Goal: Task Accomplishment & Management: Use online tool/utility

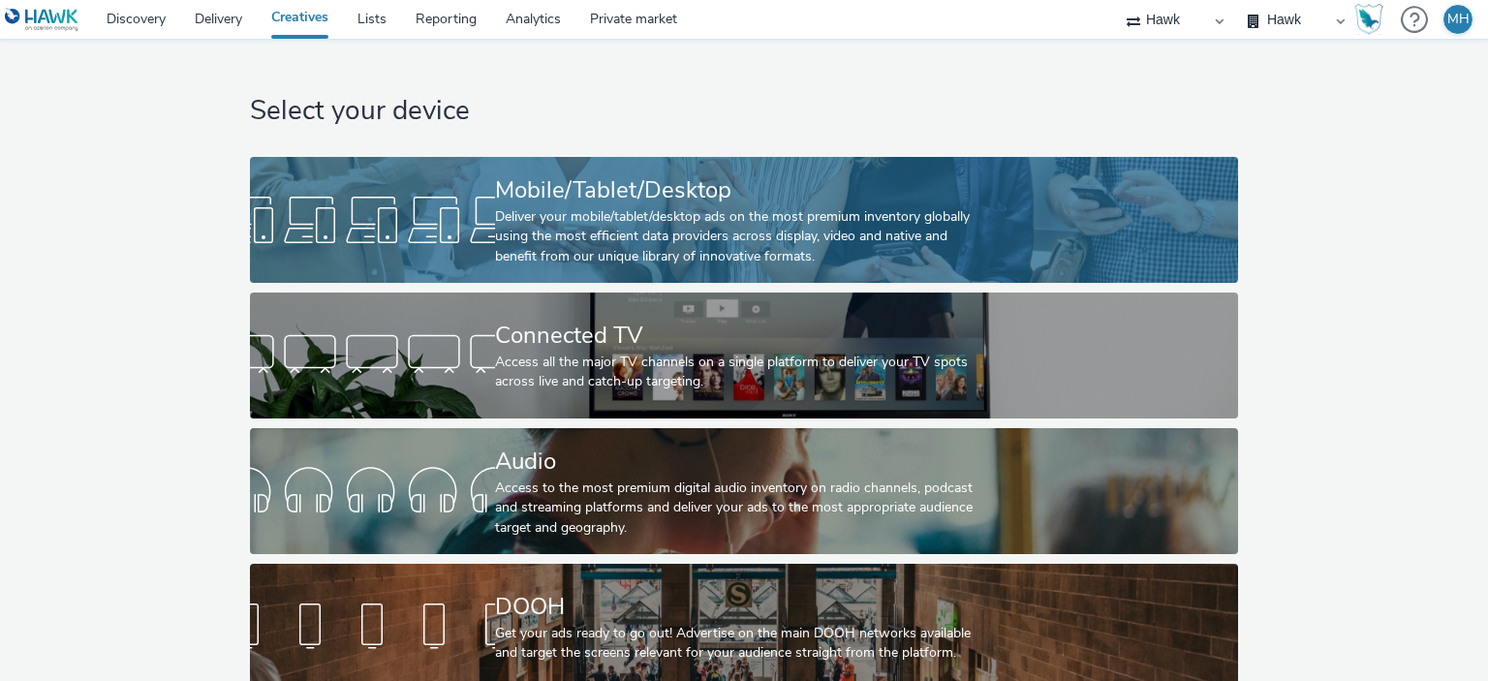
click at [945, 231] on div "Deliver your mobile/tablet/desktop ads on the most premium inventory globally u…" at bounding box center [740, 236] width 490 height 59
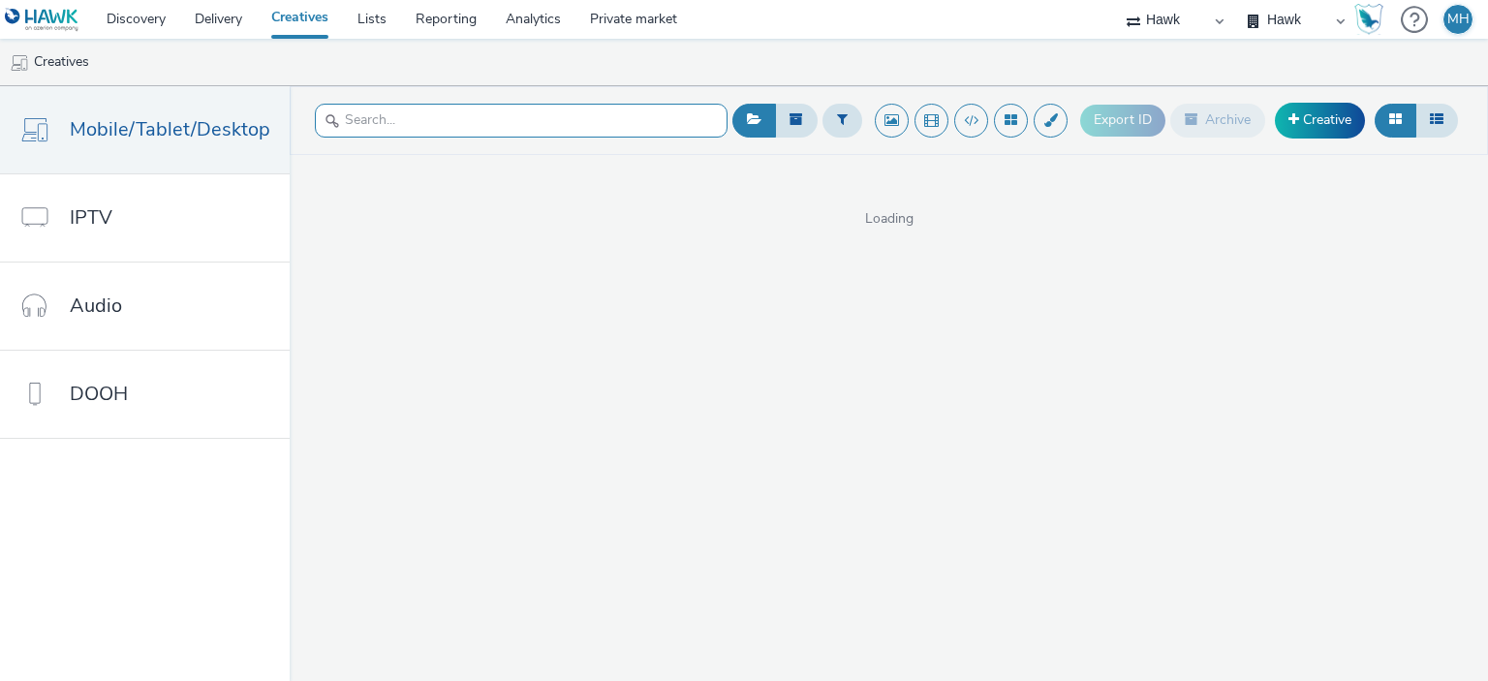
click at [666, 121] on input "text" at bounding box center [521, 121] width 413 height 34
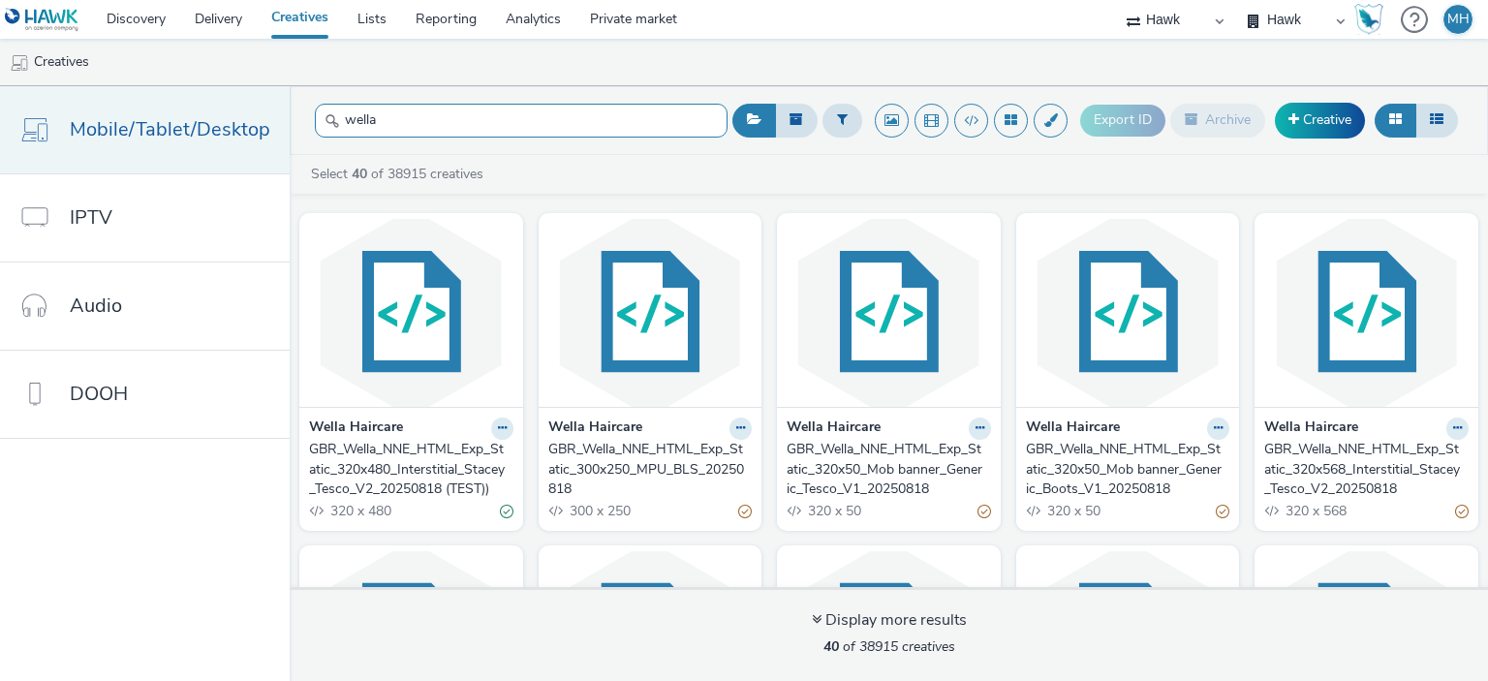
drag, startPoint x: 445, startPoint y: 111, endPoint x: 274, endPoint y: 143, distance: 174.4
click at [274, 143] on div "Mobile/Tablet/Desktop IPTV Audio DOOH wella Export ID Archive Creative Select 4…" at bounding box center [744, 383] width 1488 height 595
paste input "GBR_Wella_Smooth_D6_10s_20250908; Boots_100m_V1 27%"
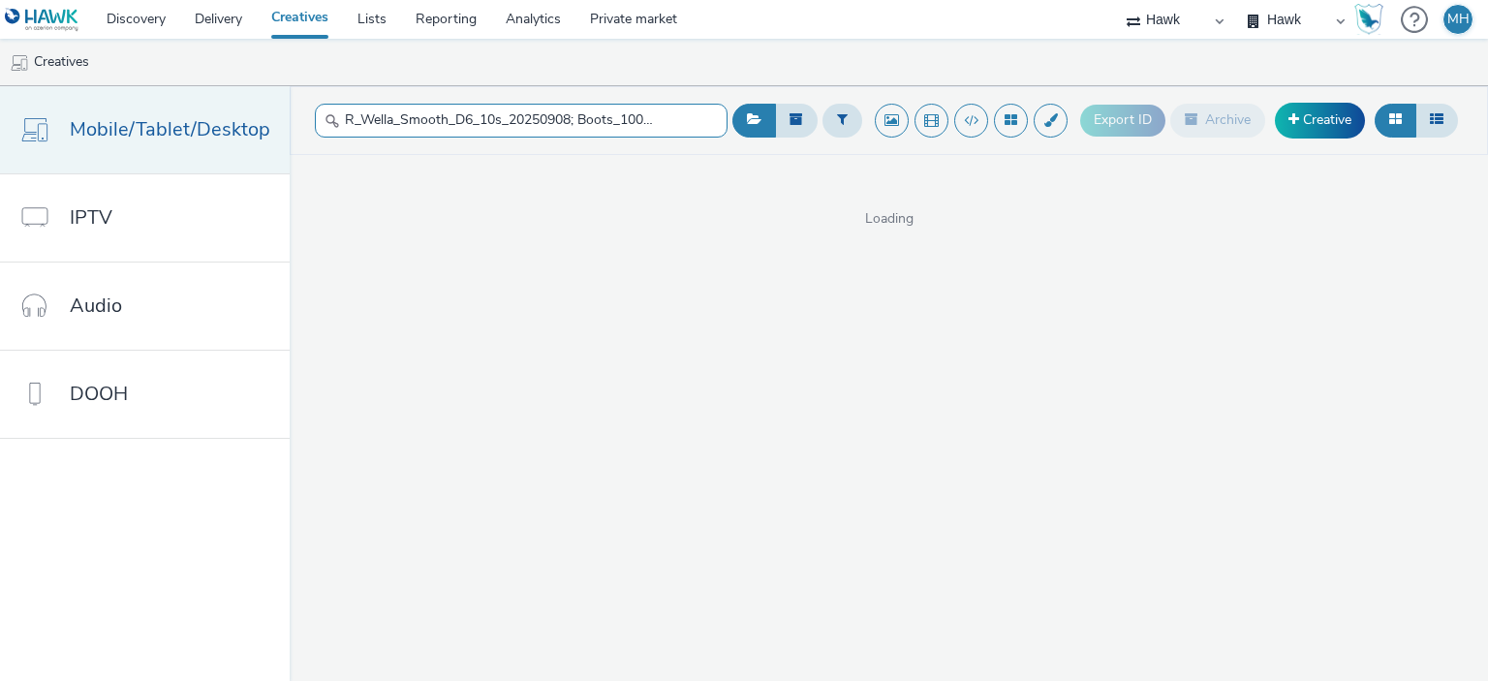
scroll to position [0, 16]
type input "GBR_Wella_Smooth_D6_10s_20250908; Boots_100m_V1"
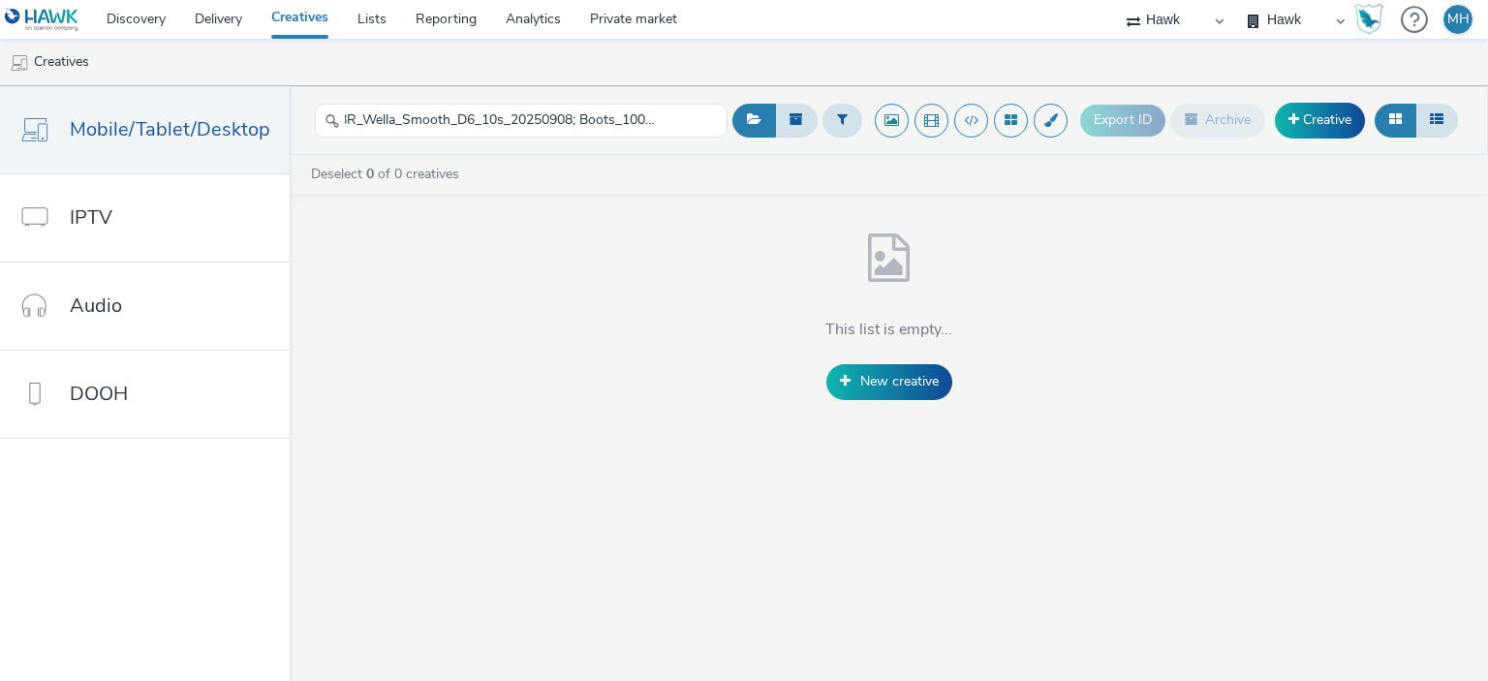
scroll to position [0, 0]
click at [563, 238] on div "This list is empty... New creative" at bounding box center [889, 311] width 1198 height 176
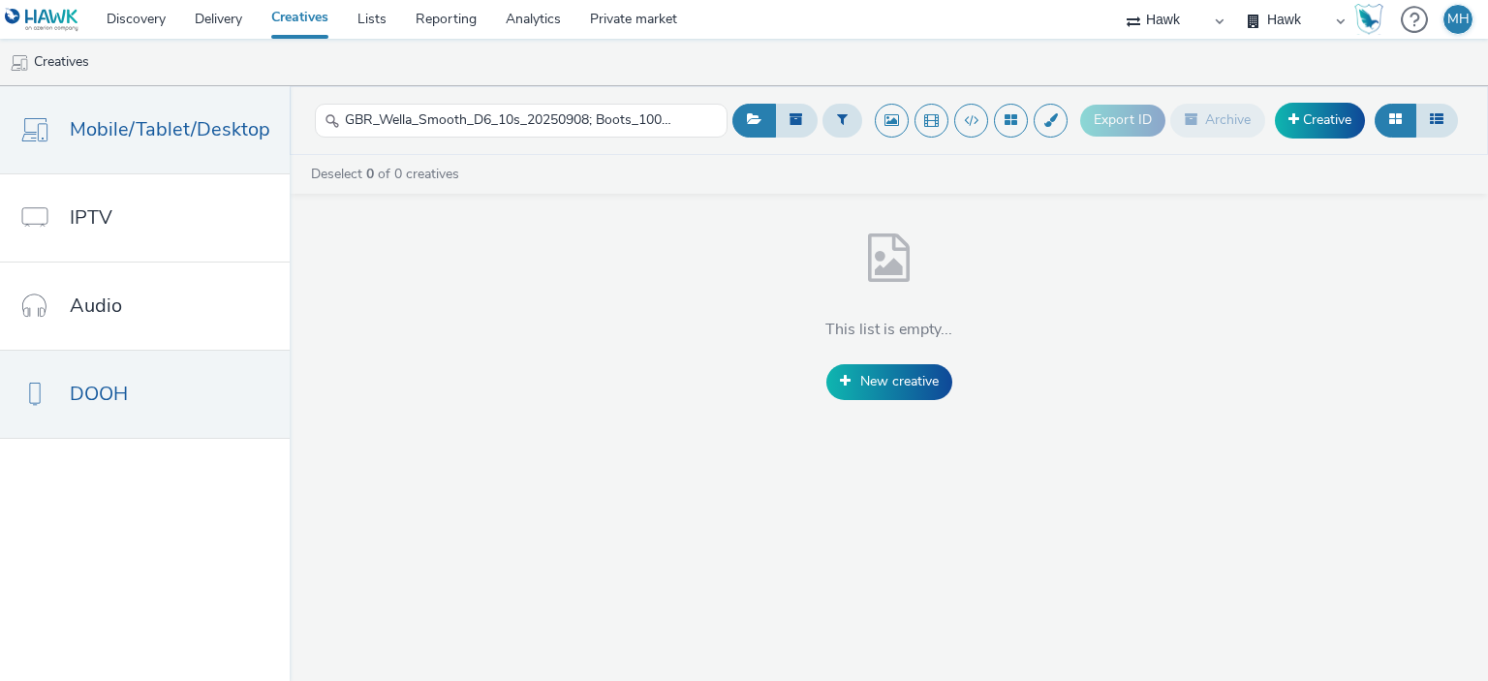
click at [205, 417] on link "DOOH" at bounding box center [145, 394] width 290 height 87
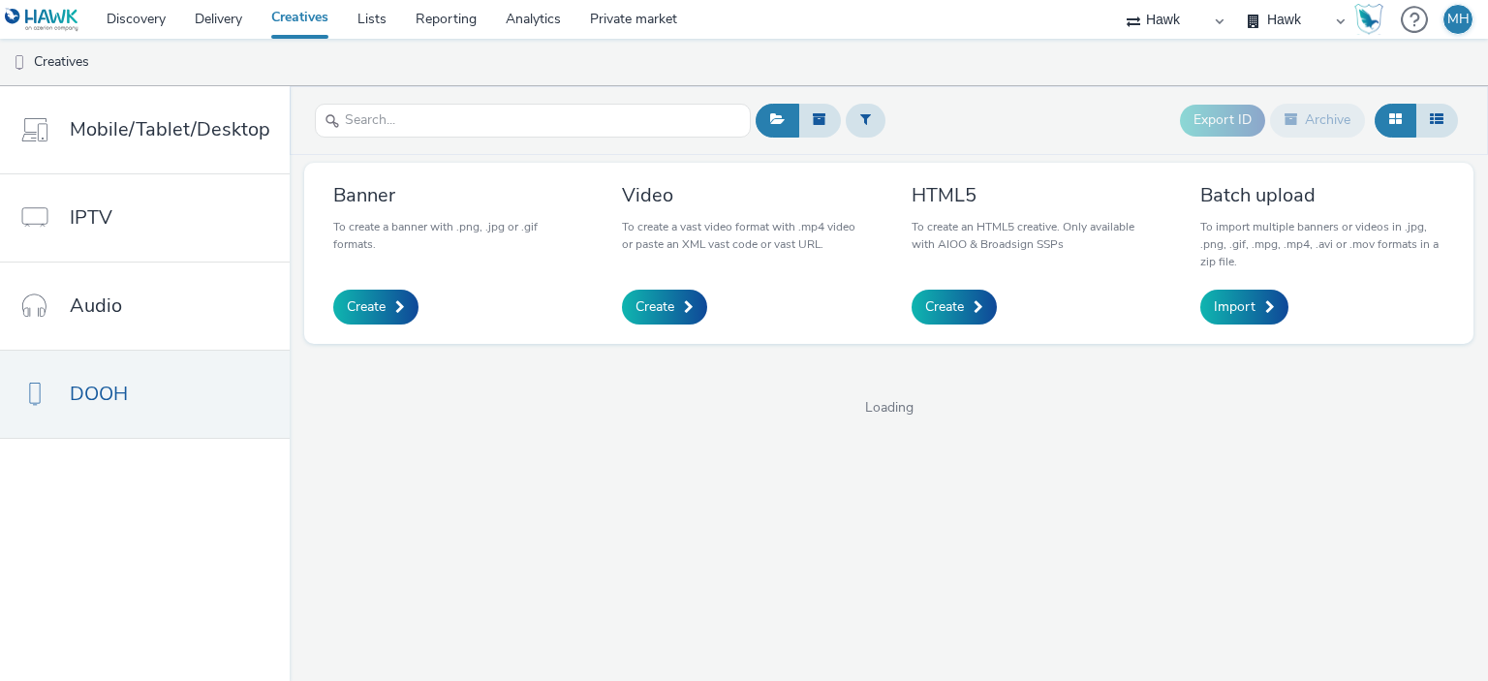
click at [625, 138] on div at bounding box center [533, 120] width 436 height 47
click at [595, 113] on input "text" at bounding box center [533, 121] width 436 height 34
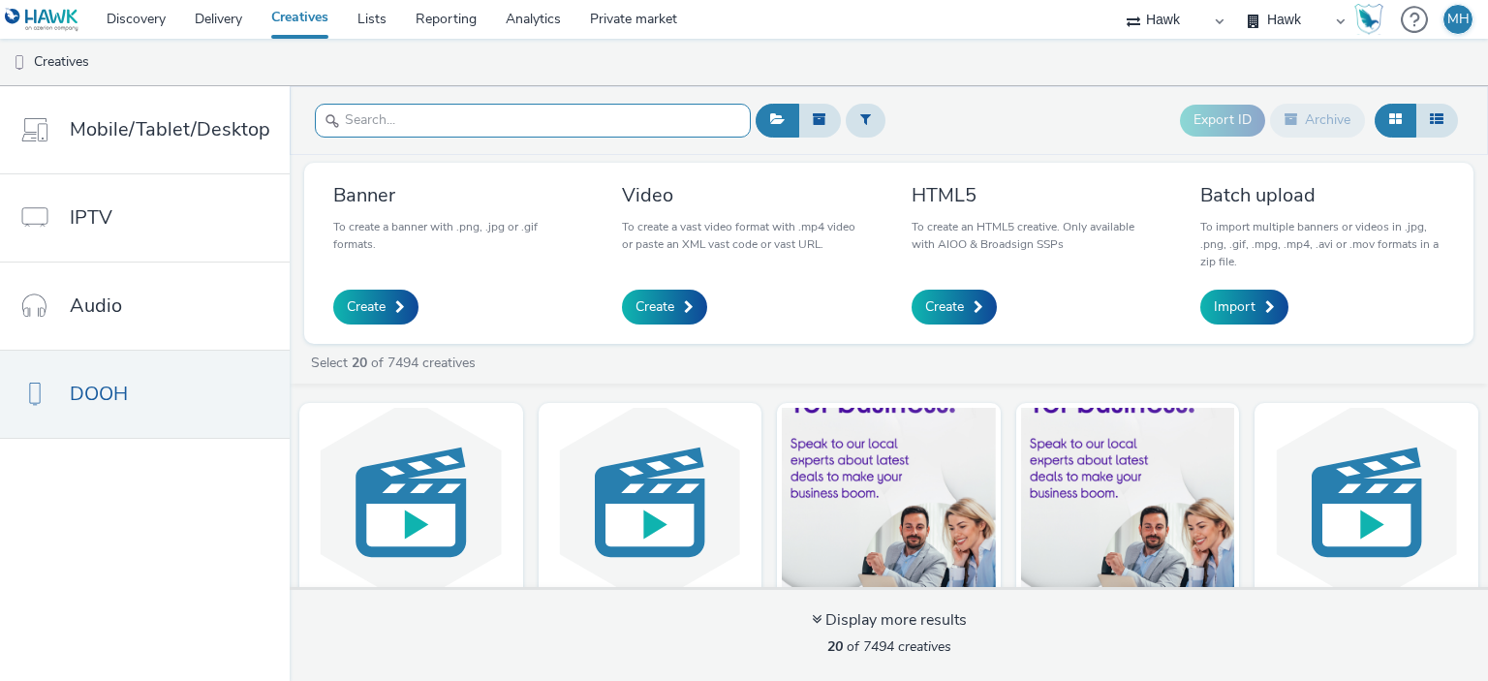
paste input "GBR_Wella_Smooth_D6_10s_20250908; Boots_100m_V1"
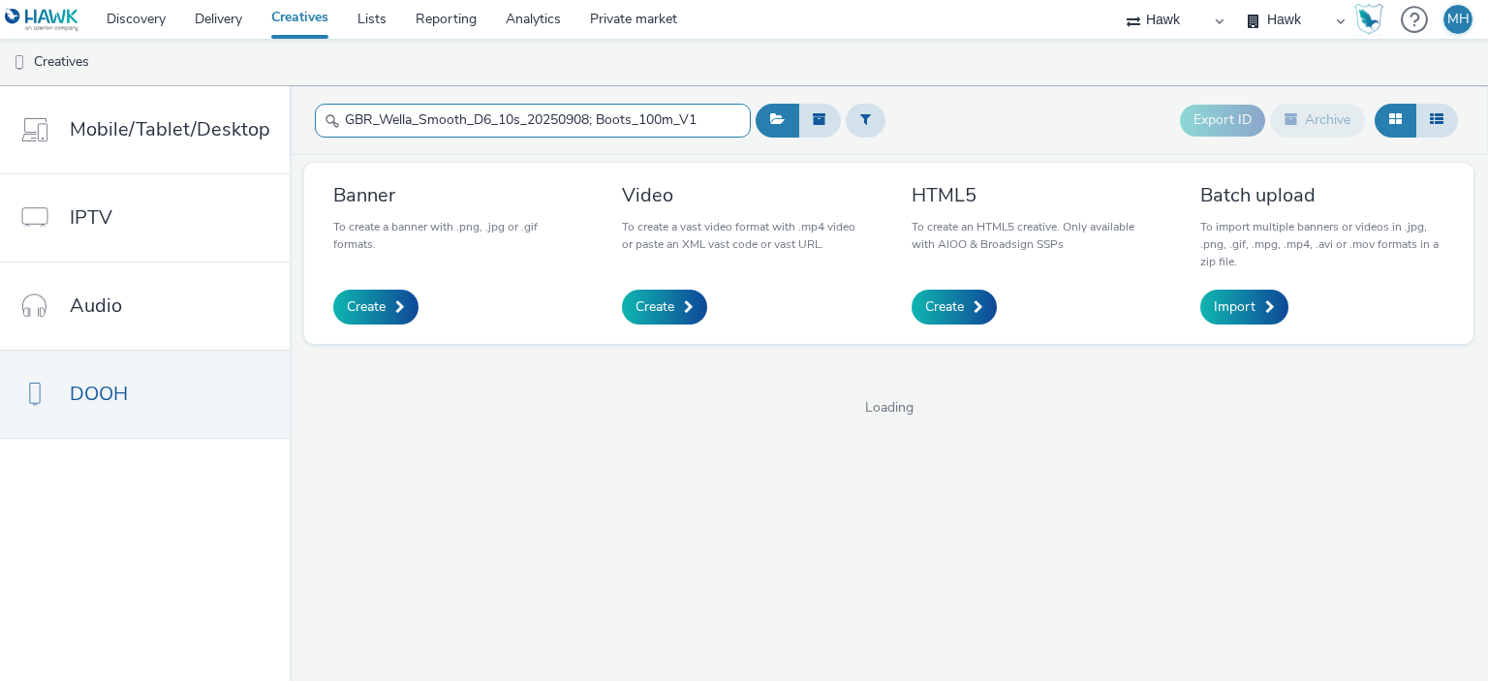
type input "GBR_Wella_Smooth_D6_10s_20250908; Boots_100m_V1"
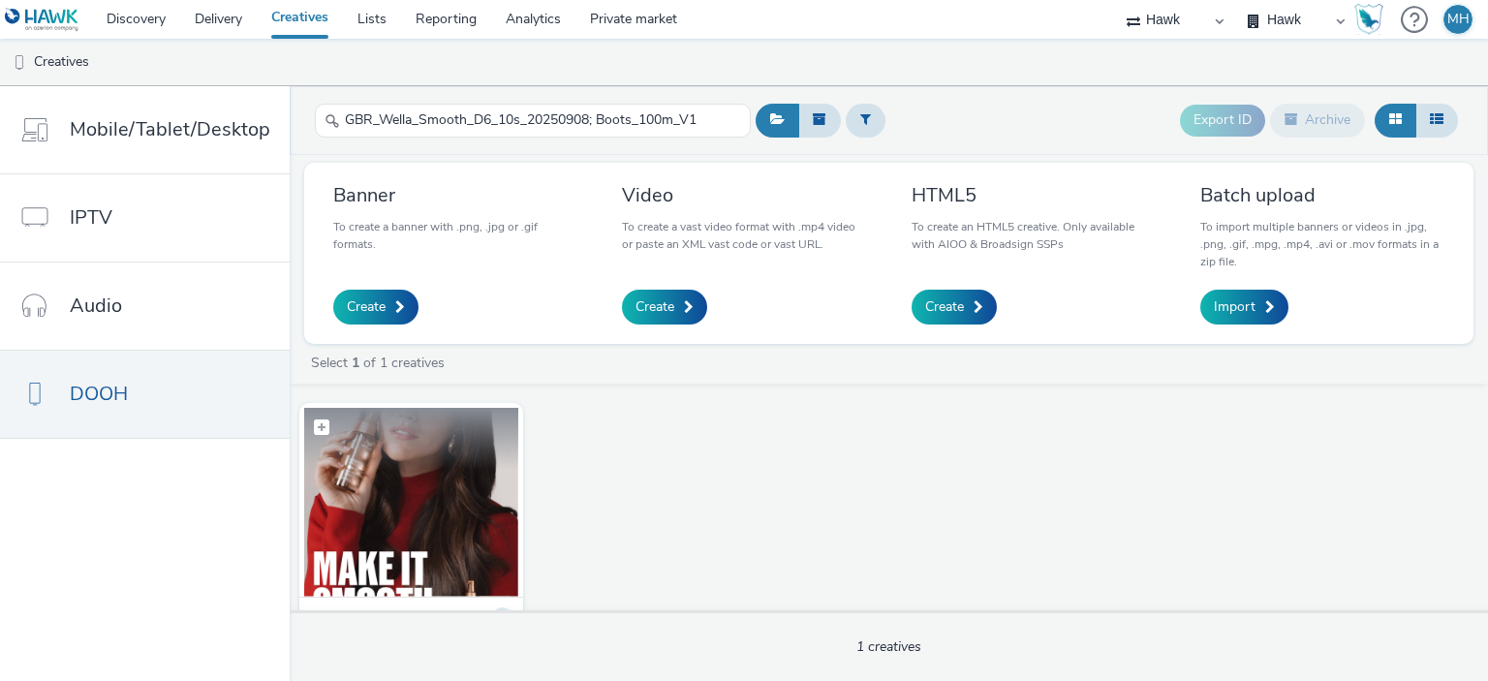
click at [482, 449] on figcaption at bounding box center [411, 439] width 214 height 62
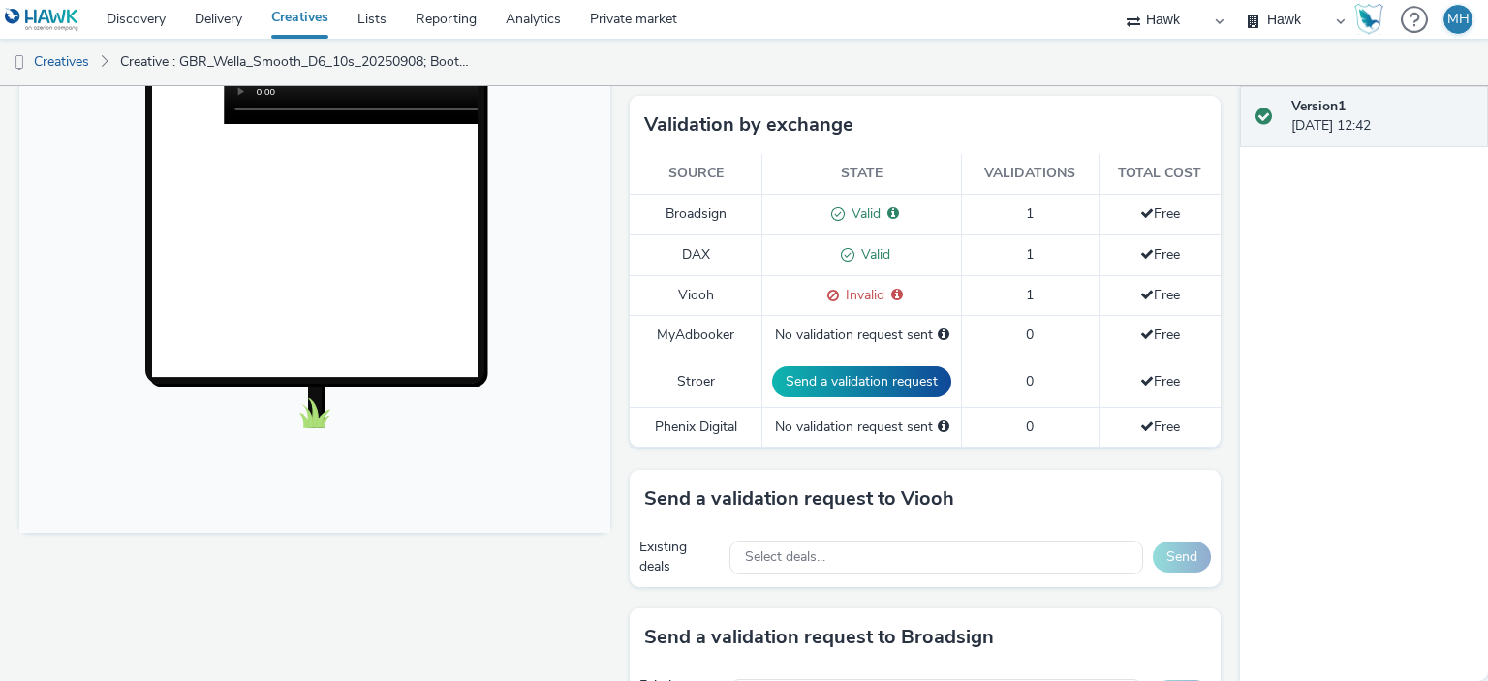
scroll to position [477, 0]
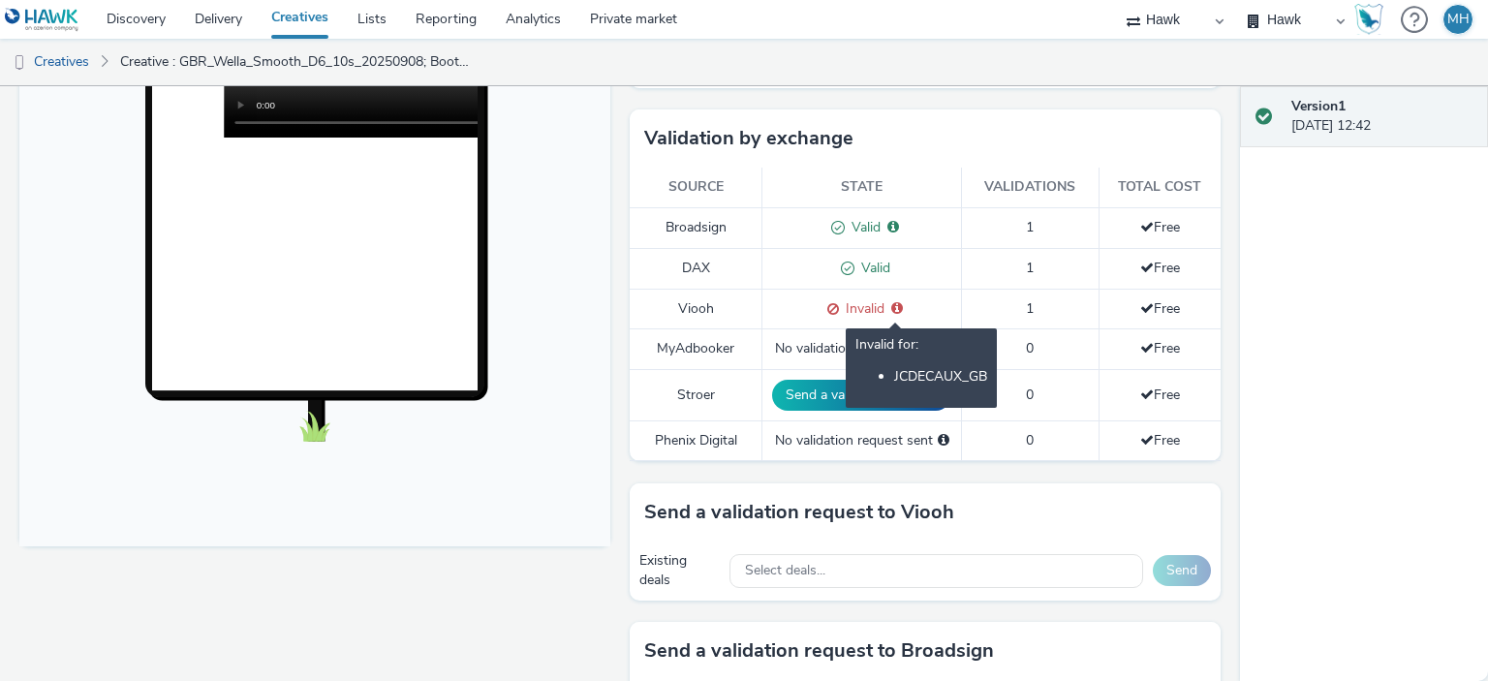
click at [891, 301] on icon at bounding box center [897, 308] width 12 height 14
click at [884, 299] on span "Invalid for: JCDECAUX_GB" at bounding box center [893, 308] width 18 height 18
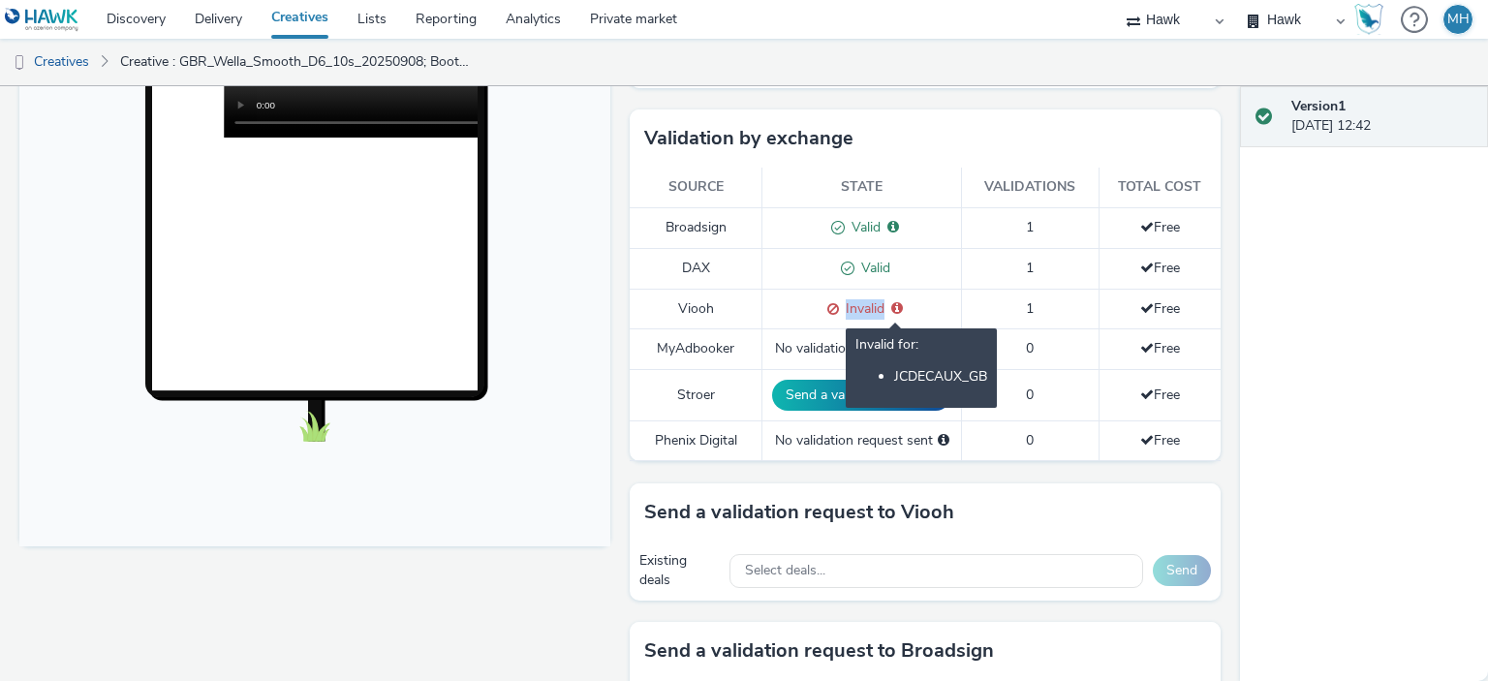
click at [884, 299] on span "Invalid for: JCDECAUX_GB" at bounding box center [893, 308] width 18 height 18
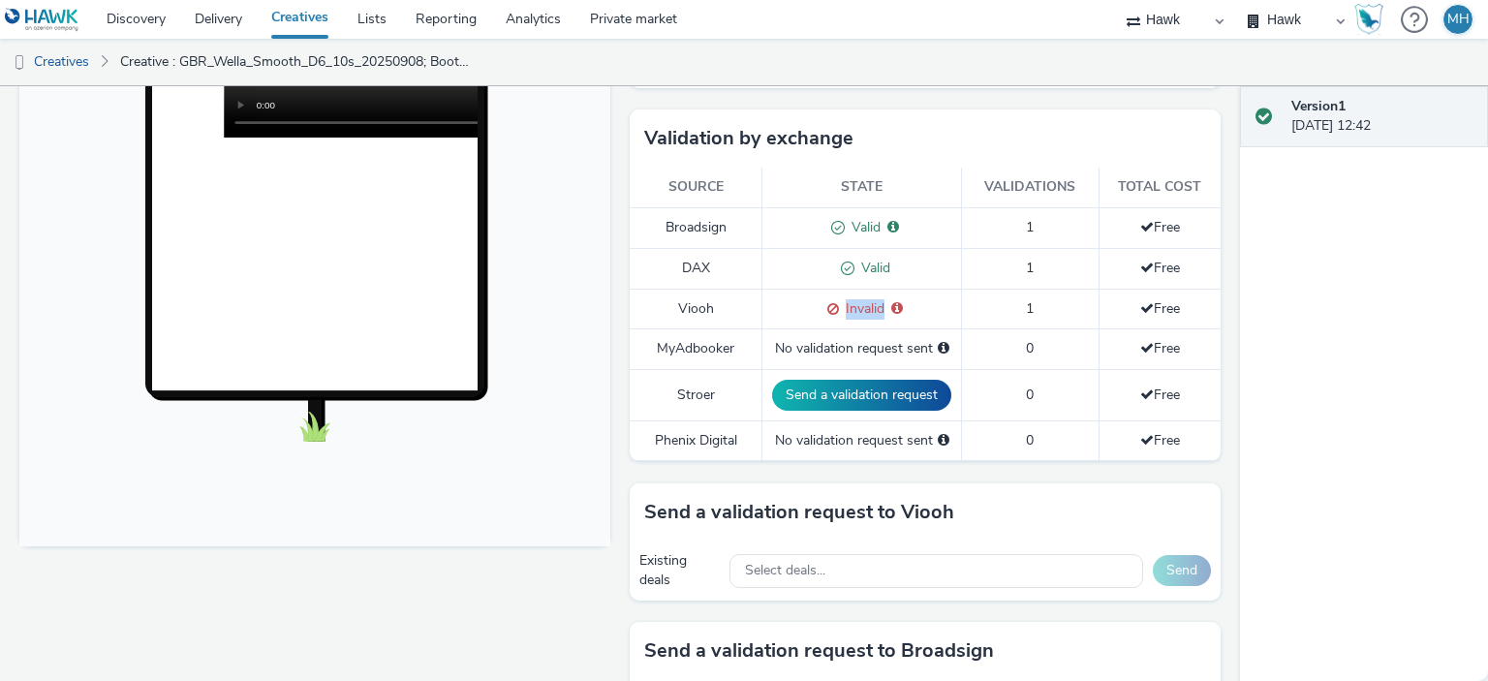
click at [839, 299] on span "Invalid" at bounding box center [862, 308] width 46 height 18
click at [821, 301] on span at bounding box center [829, 308] width 18 height 18
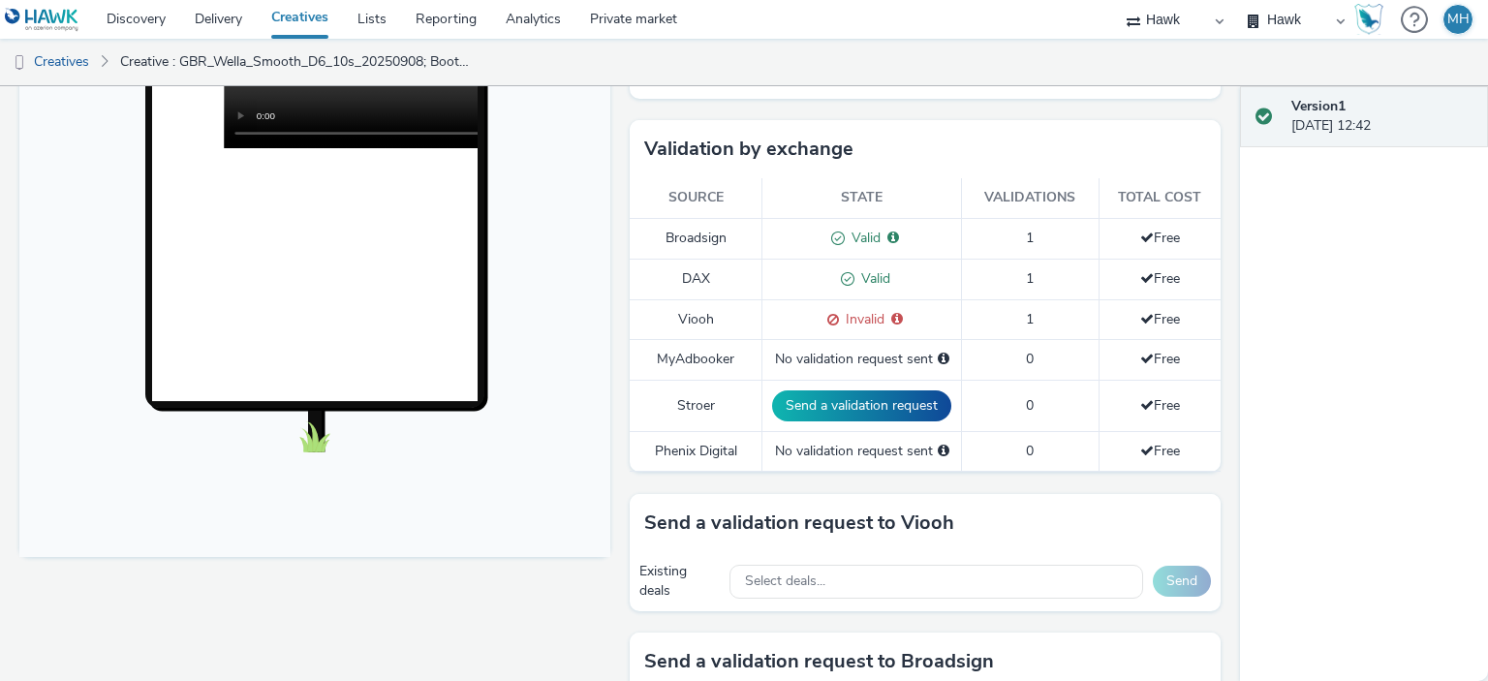
scroll to position [457, 0]
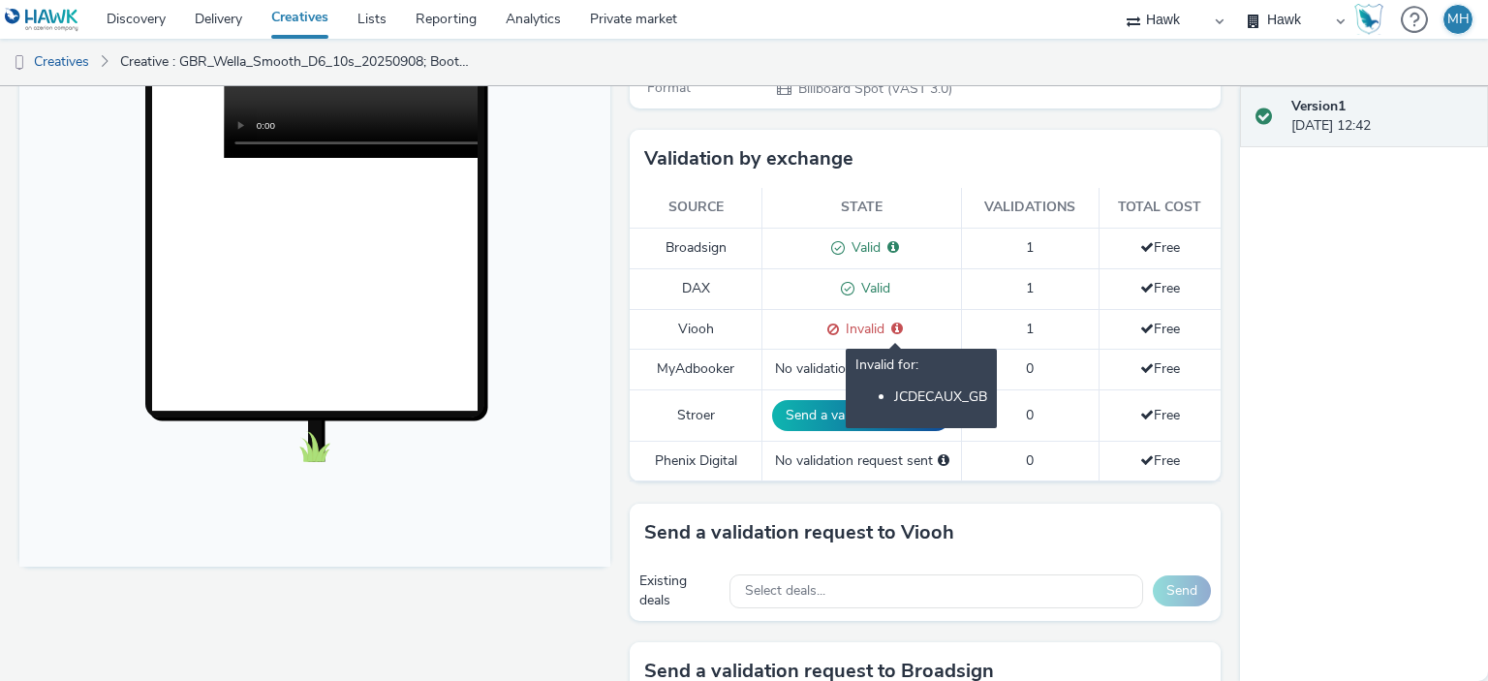
click at [891, 322] on icon at bounding box center [897, 329] width 12 height 14
click at [892, 322] on icon at bounding box center [897, 329] width 12 height 14
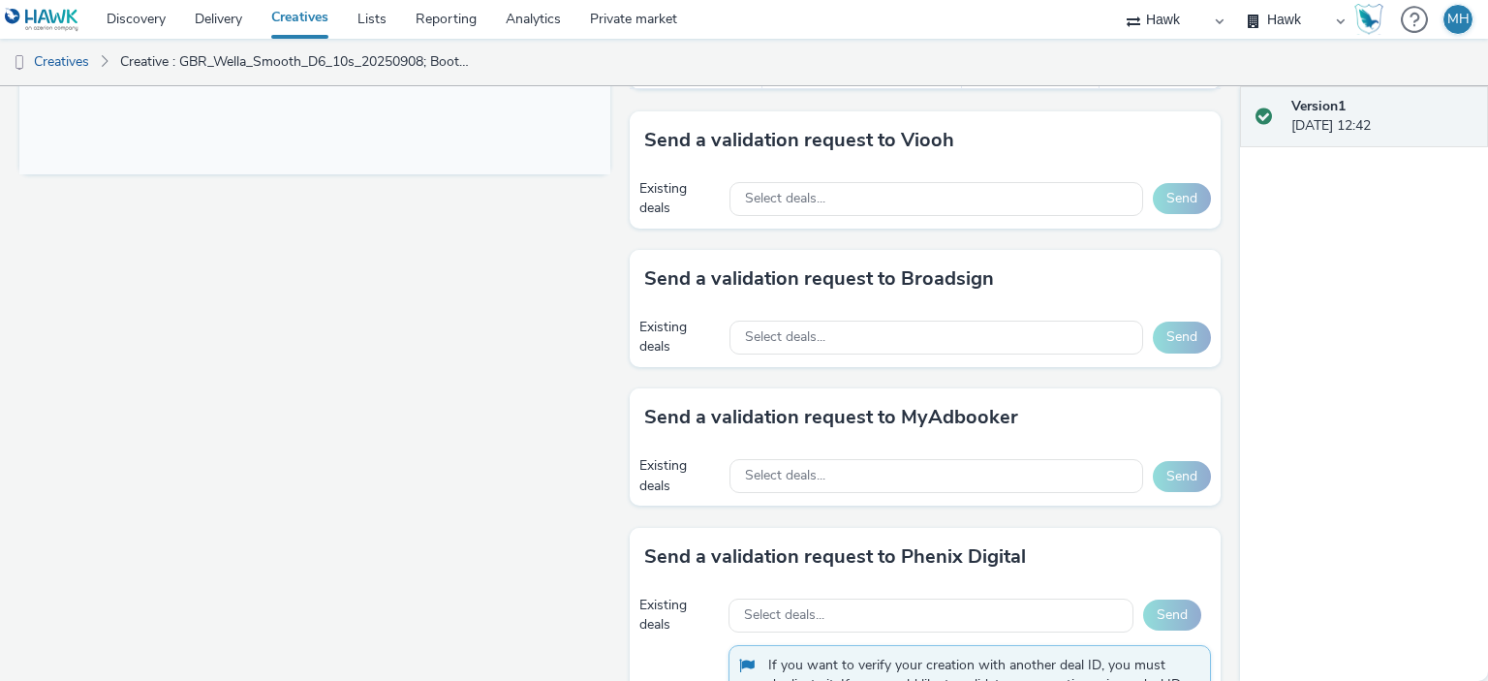
scroll to position [846, 0]
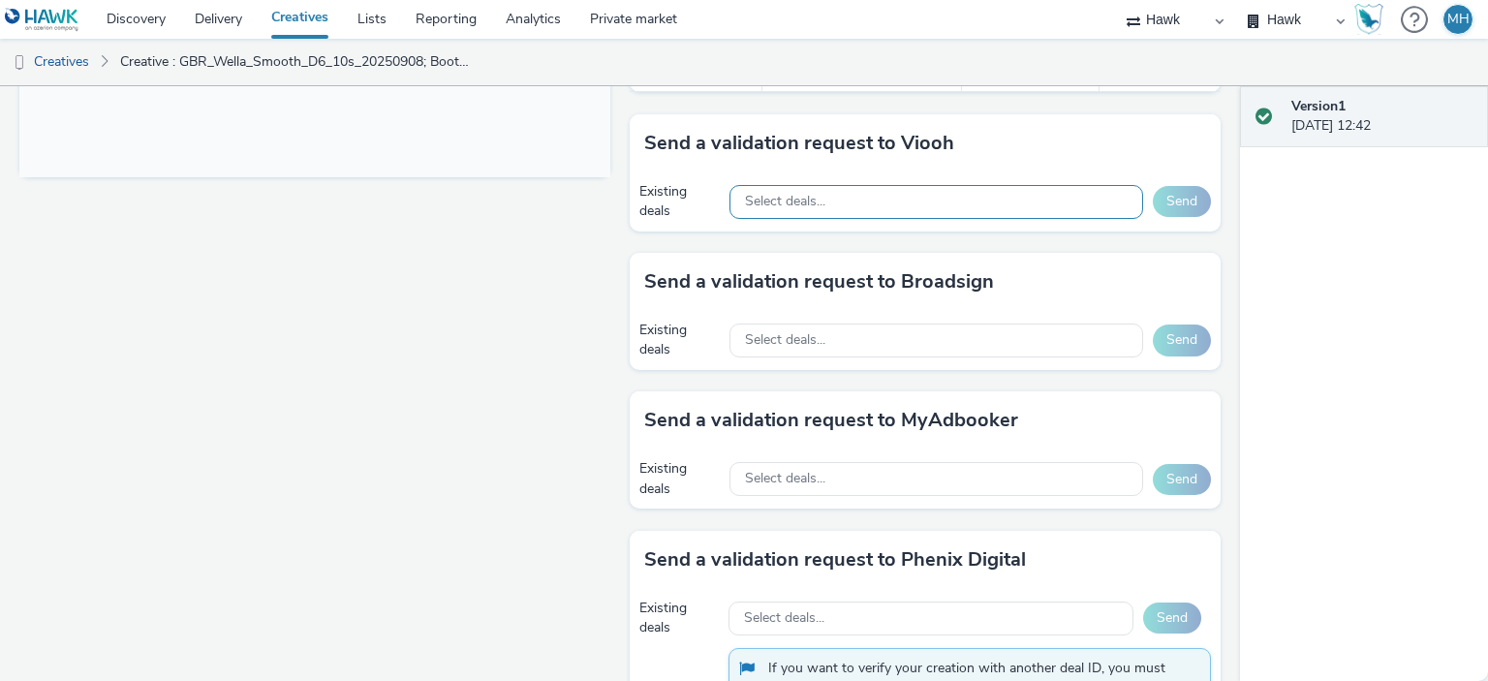
click at [864, 192] on div "Select deals..." at bounding box center [936, 202] width 414 height 34
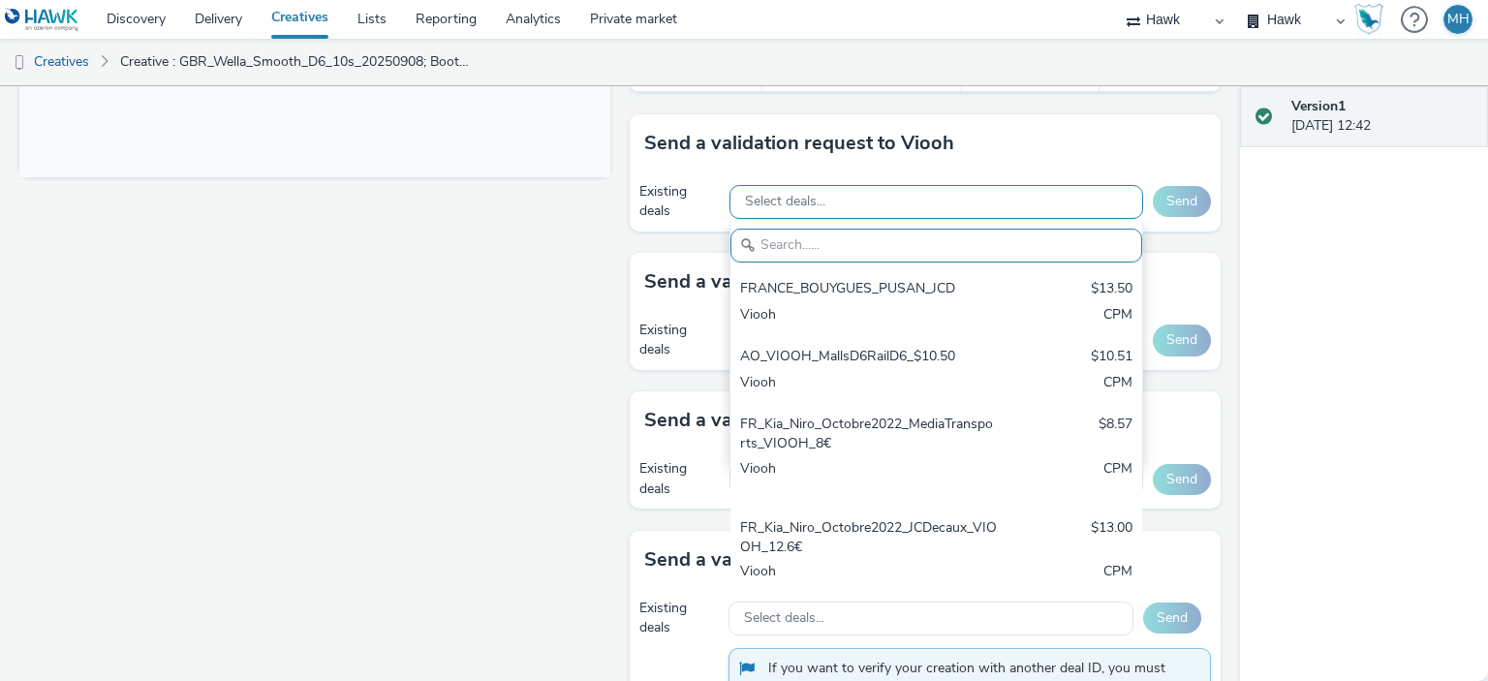
paste input "GBR_Wella_Smooth_D6_10s_20250908; Boots_100m_V1"
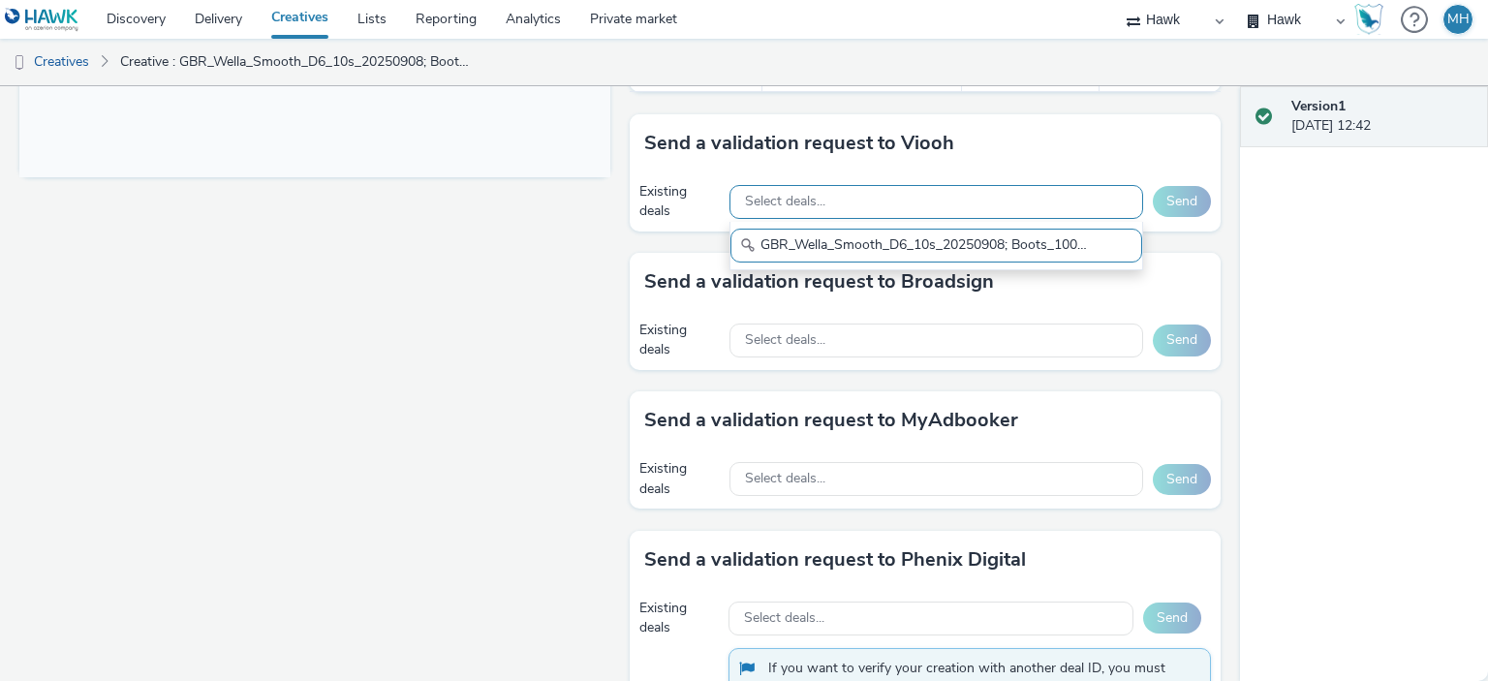
scroll to position [0, 31]
click at [882, 231] on input "GBR_Wella_Smooth_D6_10s_20250908; Boots_100m_V1" at bounding box center [936, 246] width 412 height 34
click at [1014, 182] on div "Select deals... GBR_Wella_Smooth_D6_10s_20250908; Boots_100m_V1" at bounding box center [936, 202] width 414 height 40
drag, startPoint x: 1074, startPoint y: 246, endPoint x: 906, endPoint y: 238, distance: 167.7
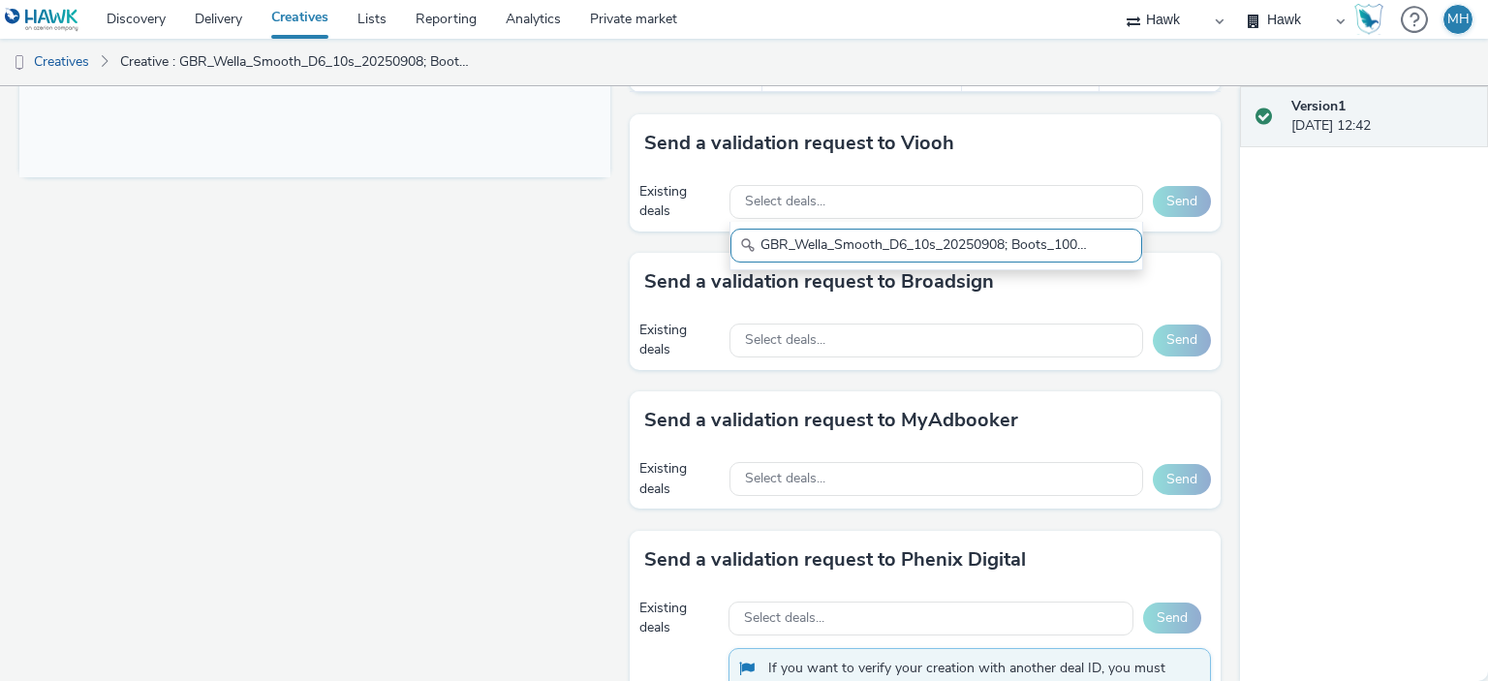
click at [906, 238] on input "GBR_Wella_Smooth_D6_10s_20250908; Boots_100m_V1" at bounding box center [936, 246] width 412 height 34
type input "m_V1"
drag, startPoint x: 863, startPoint y: 240, endPoint x: 669, endPoint y: 240, distance: 193.7
click at [669, 240] on div "Send a validation request to Viooh Existing deals Select deals... m_V1 Send" at bounding box center [924, 183] width 591 height 138
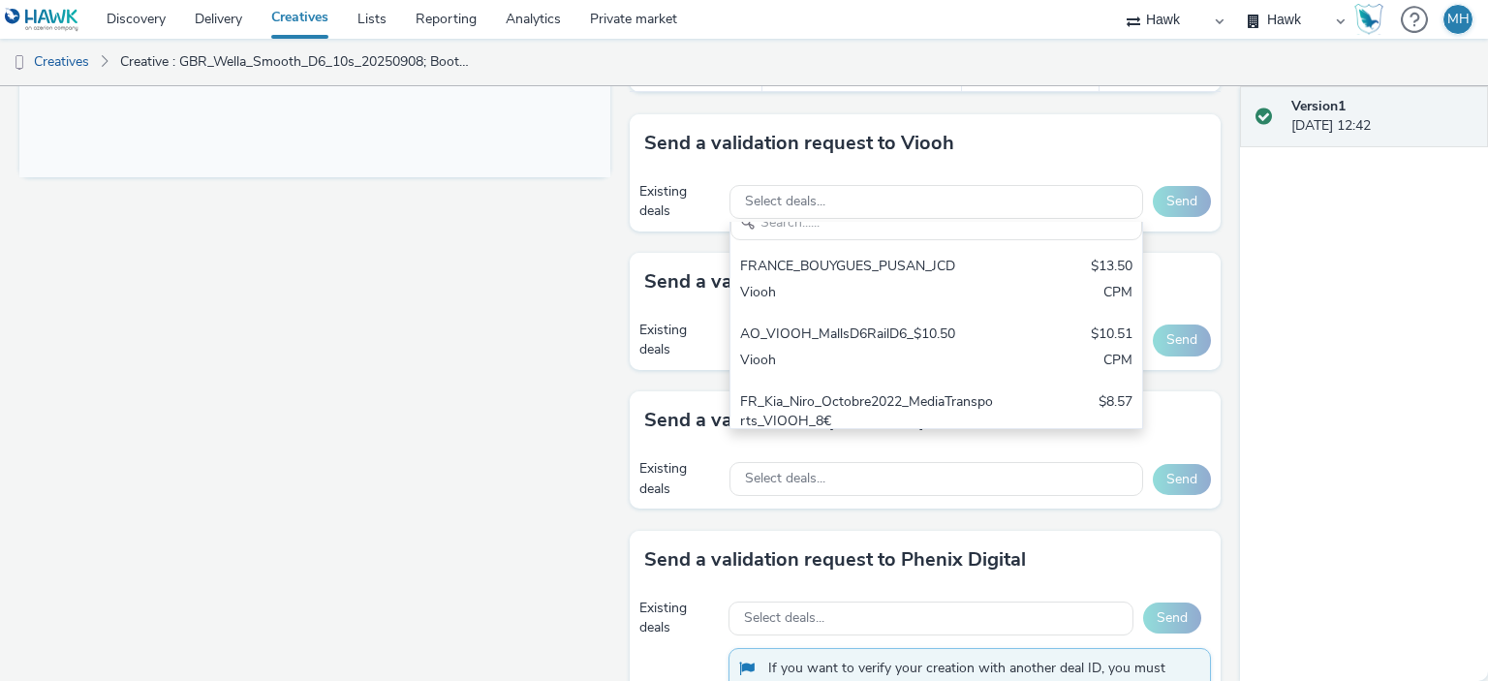
click at [462, 340] on div "Fullscreen" at bounding box center [319, 226] width 600 height 1687
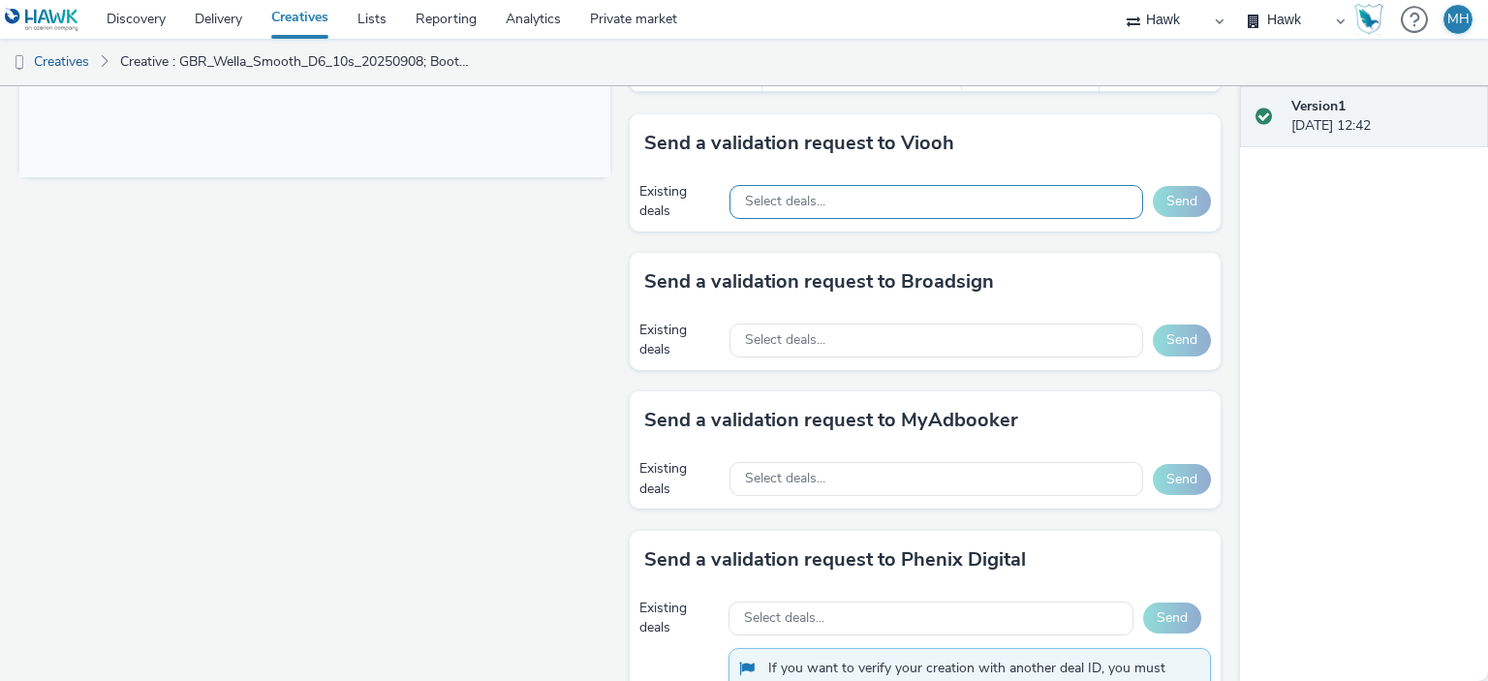
click at [875, 204] on div "Select deals..." at bounding box center [936, 202] width 414 height 34
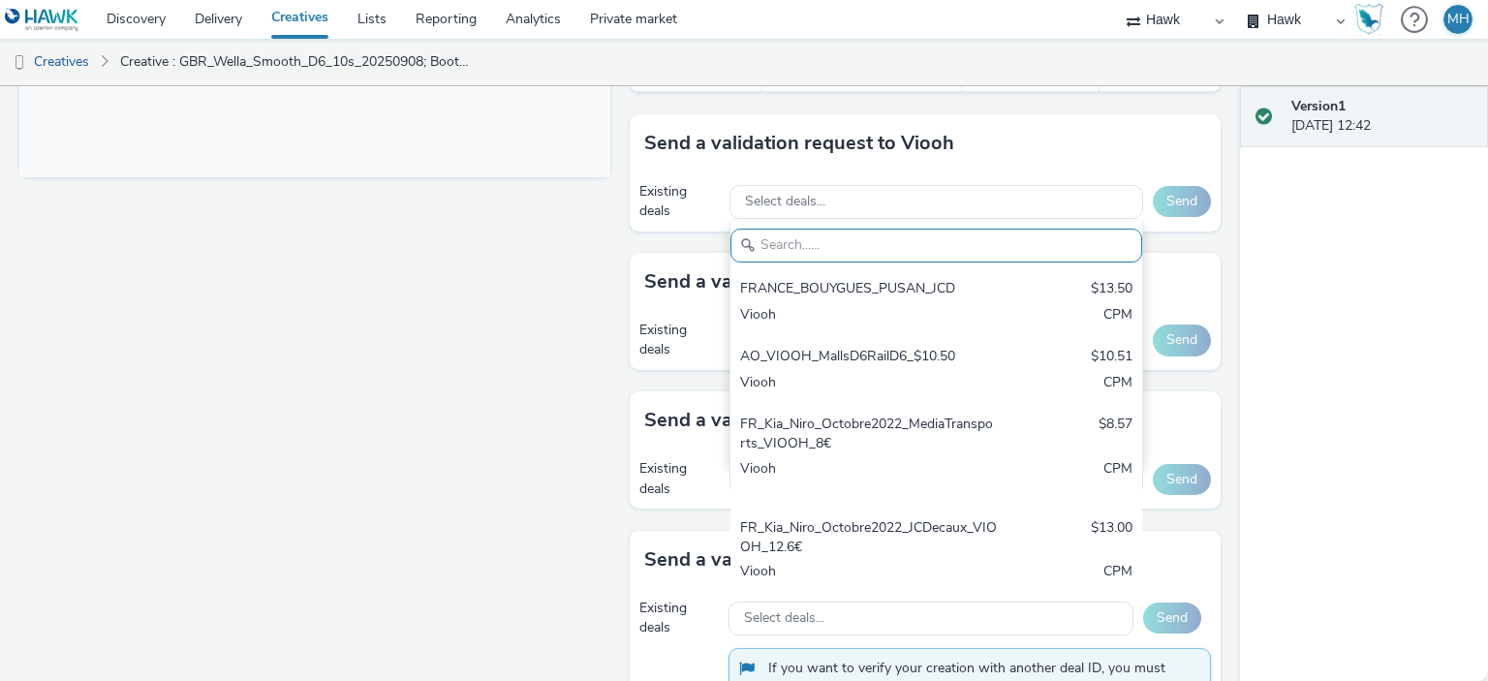
click at [554, 354] on div "Fullscreen" at bounding box center [319, 226] width 600 height 1687
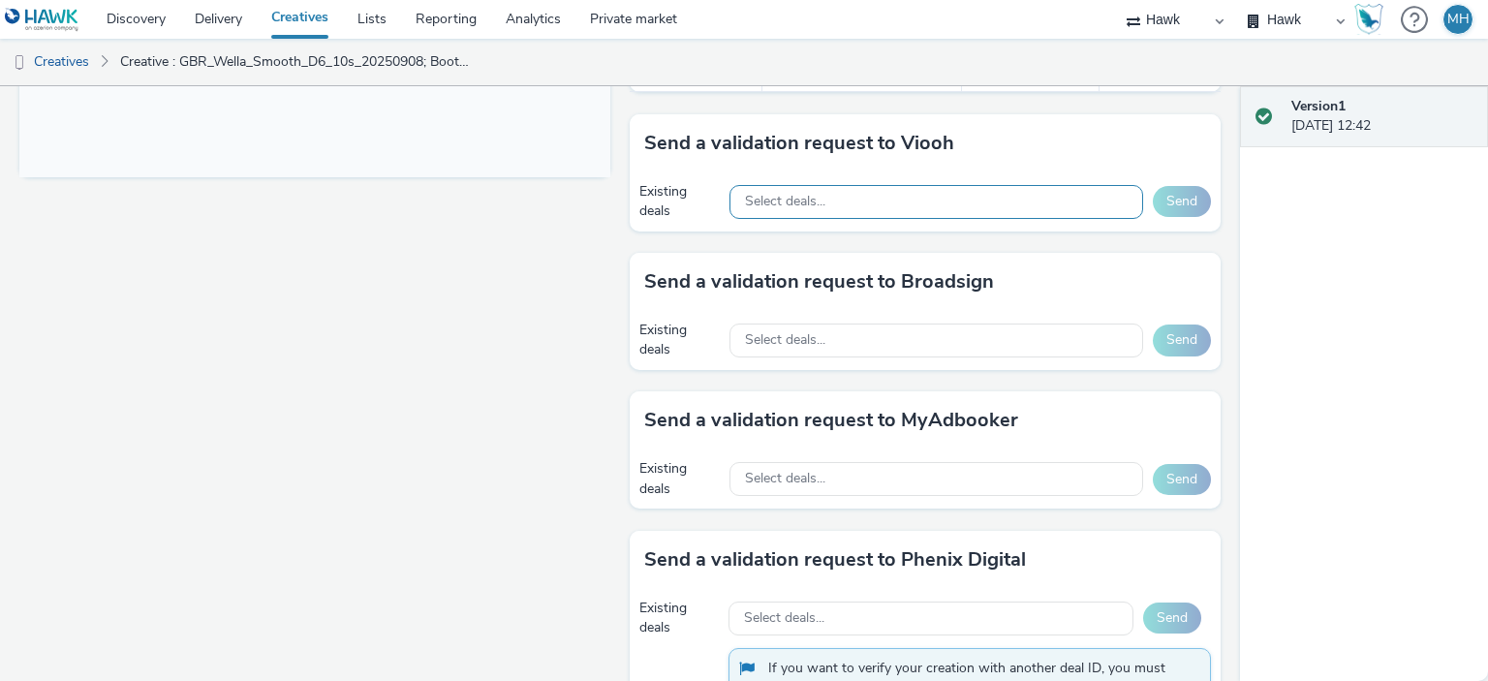
click at [906, 192] on div "Select deals..." at bounding box center [936, 202] width 414 height 34
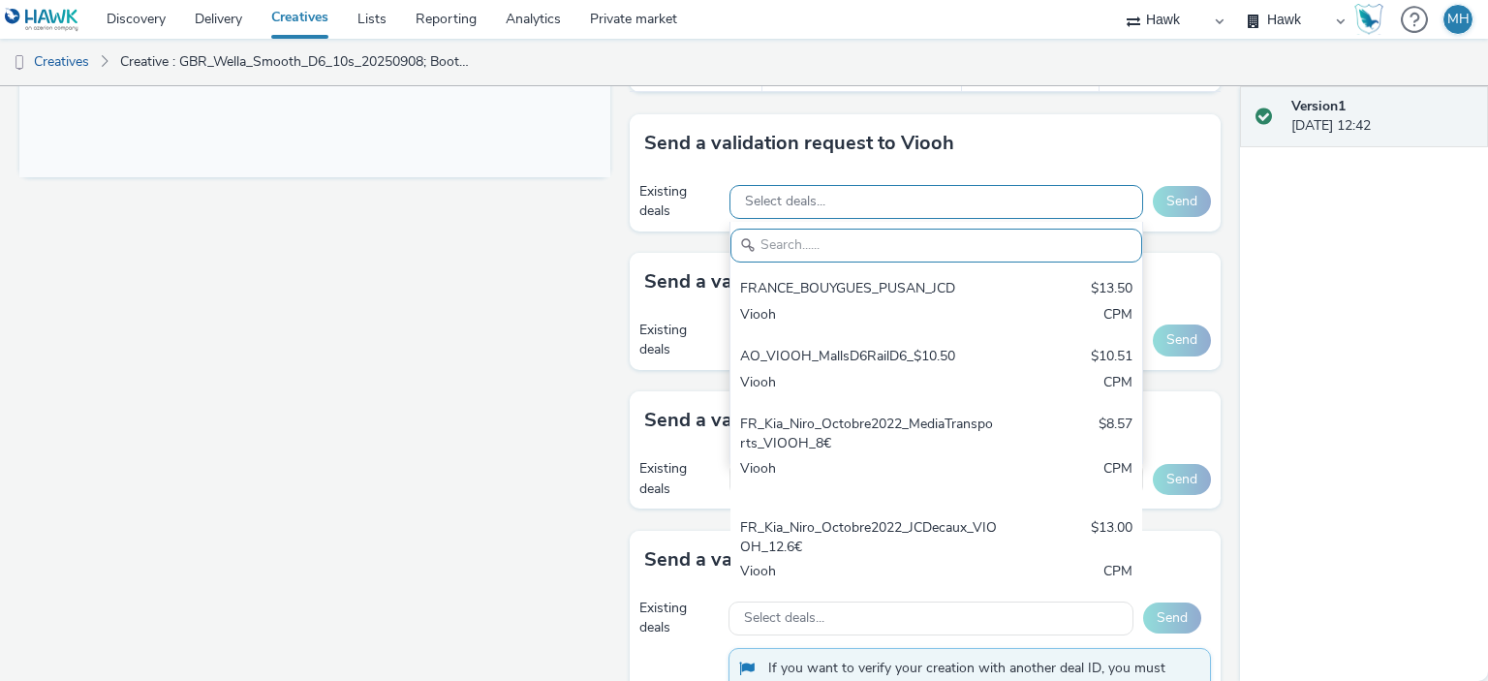
paste input "AO_JCDecaux_D6s_2025"
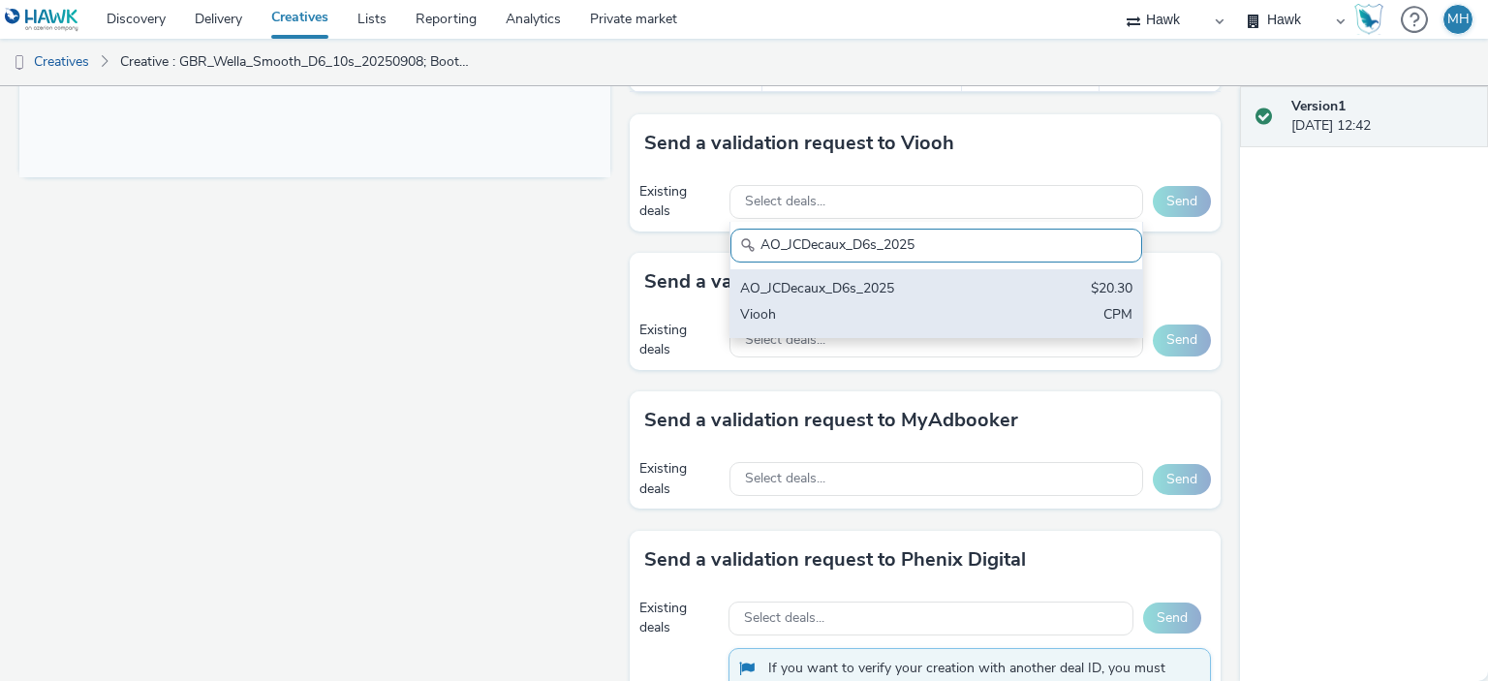
type input "AO_JCDecaux_D6s_2025"
click at [892, 293] on div "AO_JCDecaux_D6s_2025" at bounding box center [869, 290] width 258 height 22
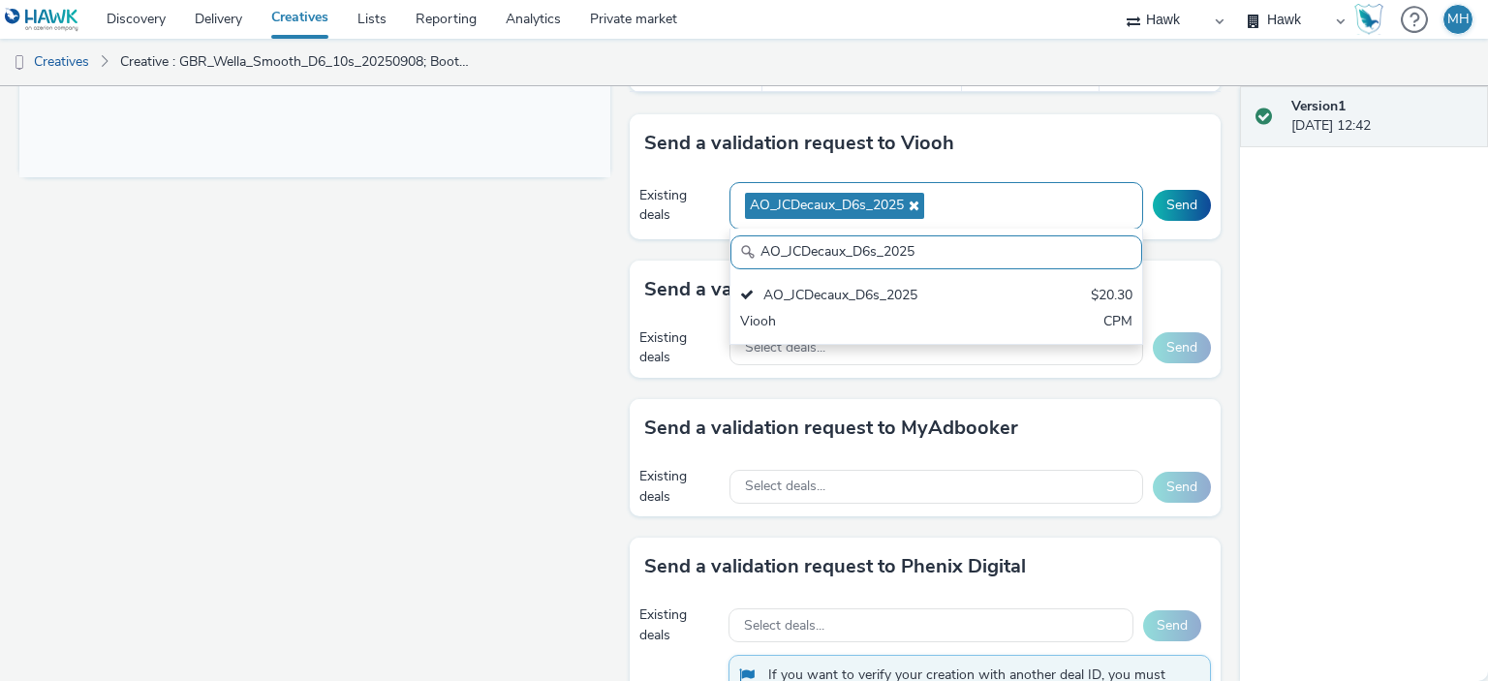
click at [1069, 182] on div "AO_JCDecaux_D6s_2025 AO_JCDecaux_D6s_2025 AO_JCDecaux_D6s_2025 $20.30 Viooh CPM" at bounding box center [936, 205] width 414 height 47
click at [1024, 151] on div "Send a validation request to Viooh" at bounding box center [924, 143] width 591 height 58
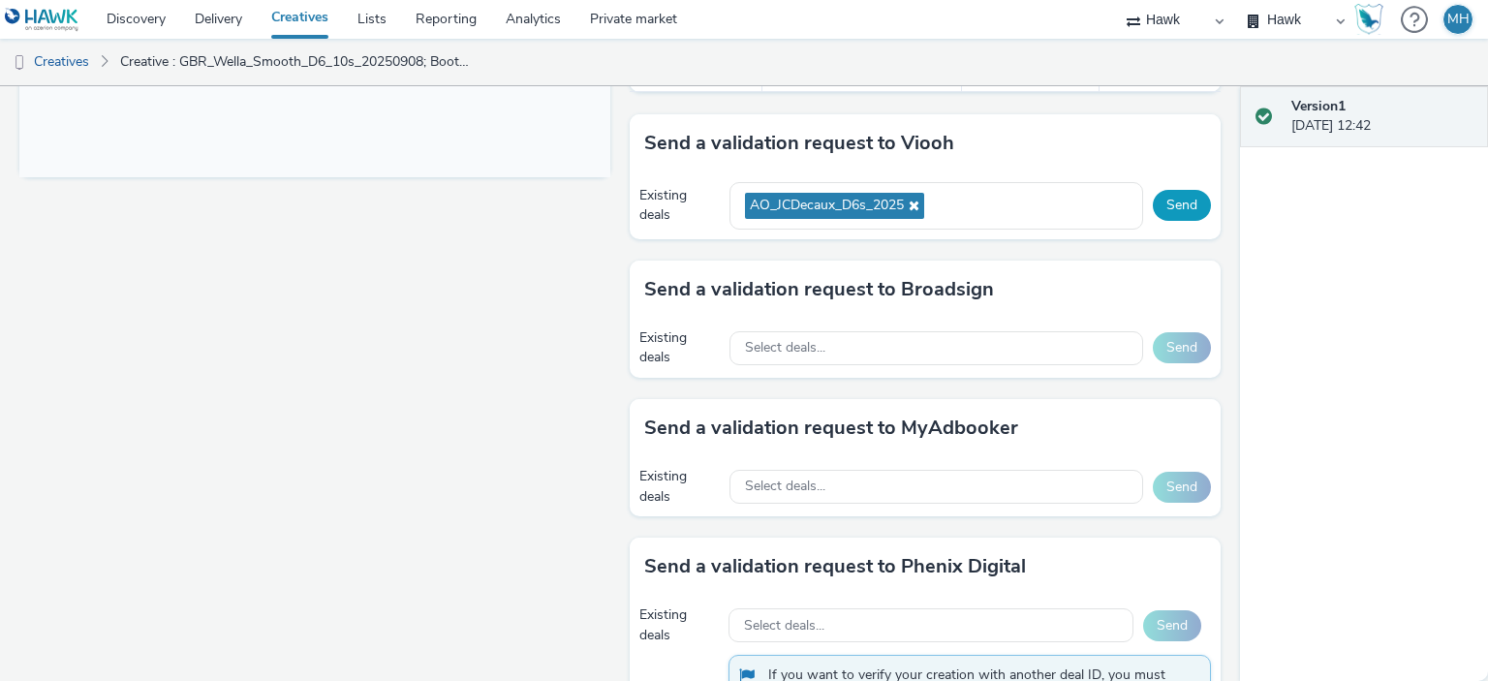
click at [1158, 192] on button "Send" at bounding box center [1181, 205] width 58 height 31
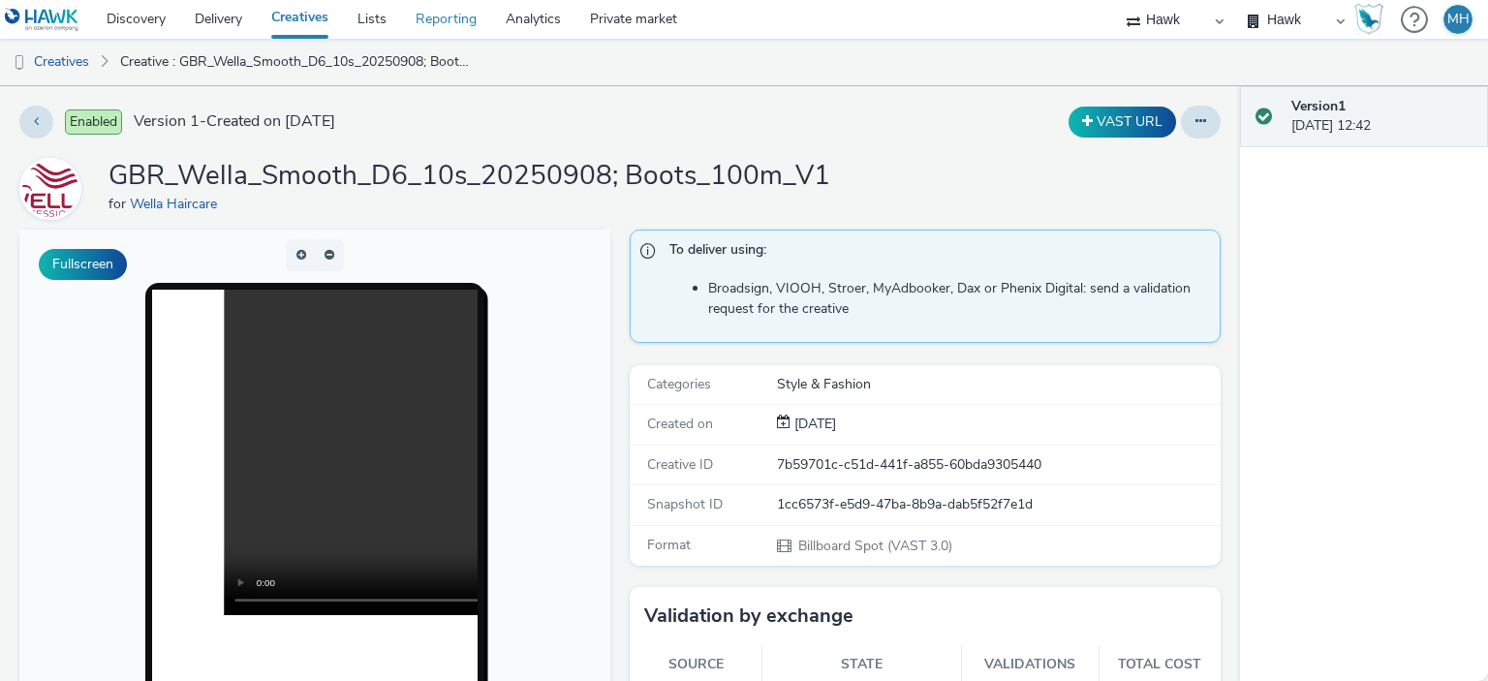
click at [454, 14] on link "Reporting" at bounding box center [446, 19] width 90 height 39
